Goal: Find specific page/section: Find specific page/section

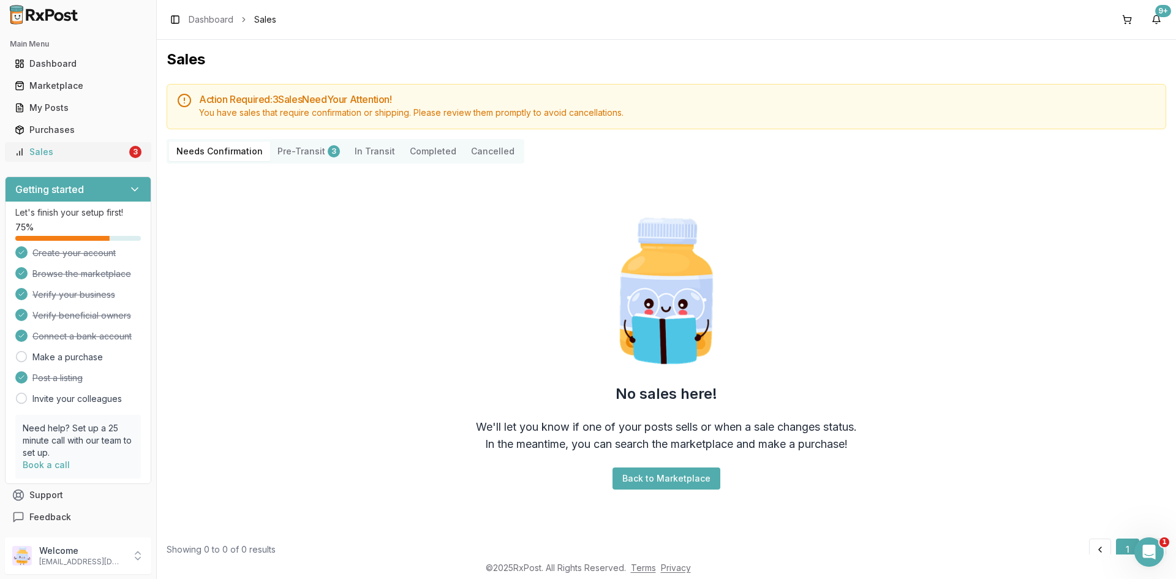
click at [102, 143] on link "Sales 3" at bounding box center [78, 152] width 137 height 22
